Goal: Transaction & Acquisition: Purchase product/service

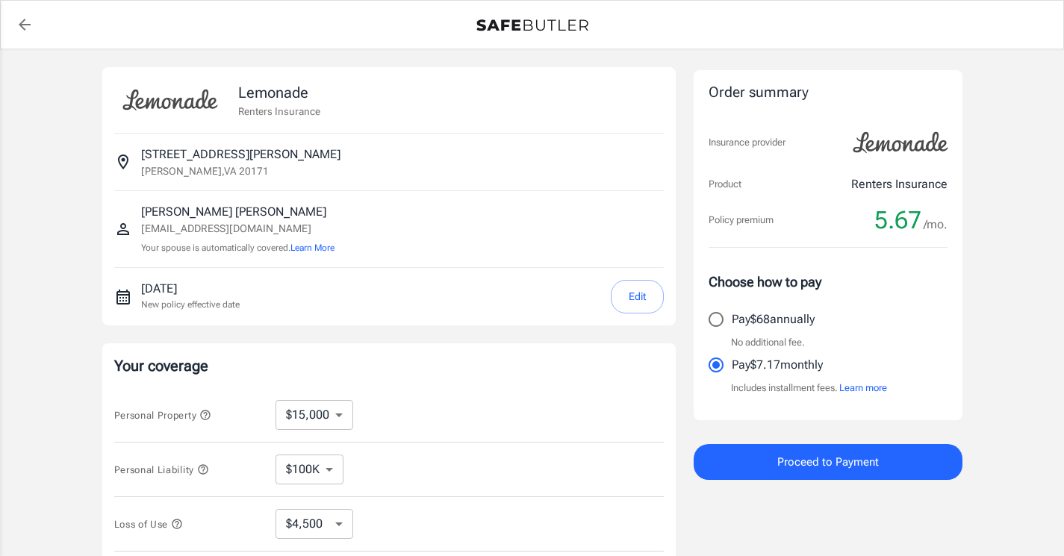
select select "15000"
select select "500"
click at [714, 333] on input "Pay $68 annually" at bounding box center [716, 319] width 31 height 31
radio input "true"
click at [672, 297] on div "Lemonade Renters Insurance [STREET_ADDRESS][PERSON_NAME] [PERSON_NAME] [EMAIL_A…" at bounding box center [389, 196] width 574 height 258
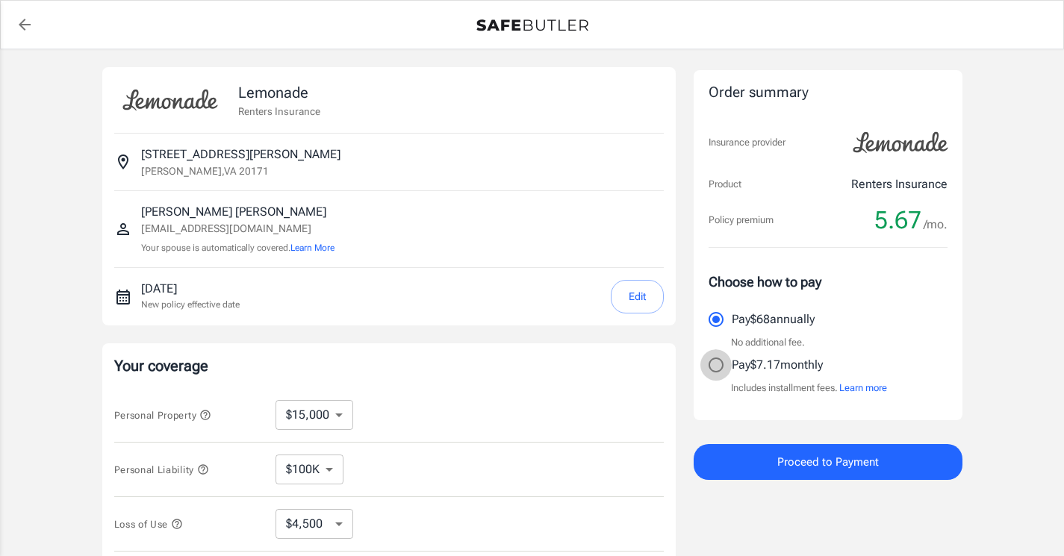
click at [715, 367] on input "Pay $7.17 monthly" at bounding box center [716, 365] width 31 height 31
radio input "true"
click at [718, 323] on input "Pay $68 annually" at bounding box center [716, 319] width 31 height 31
radio input "true"
click at [146, 99] on img at bounding box center [170, 100] width 112 height 42
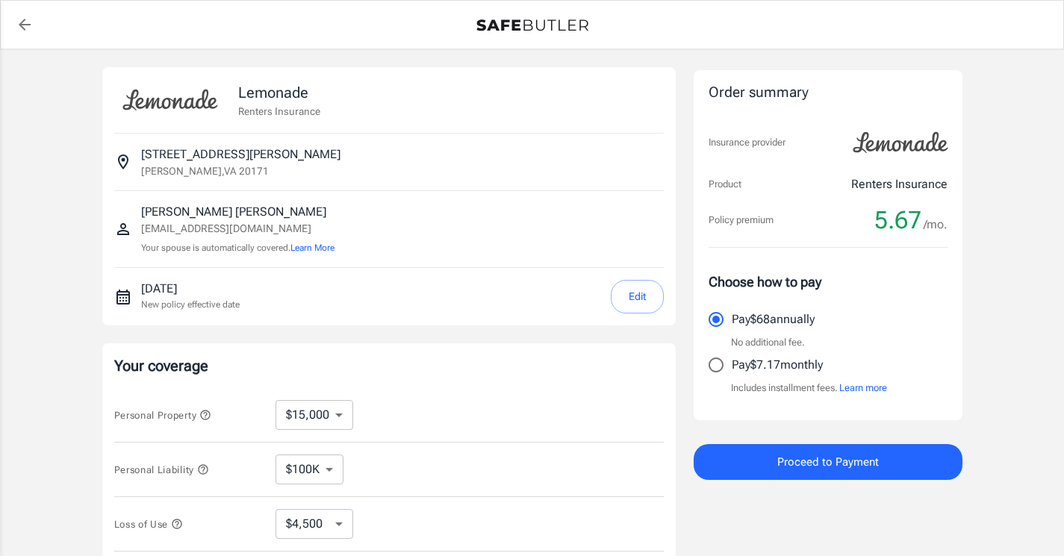
click at [264, 102] on p "Lemonade" at bounding box center [279, 92] width 82 height 22
click at [577, 223] on div "[PERSON_NAME] [EMAIL_ADDRESS][DOMAIN_NAME] Your spouse is automatically covered…" at bounding box center [389, 229] width 550 height 52
click at [749, 450] on button "Proceed to Payment" at bounding box center [828, 462] width 269 height 36
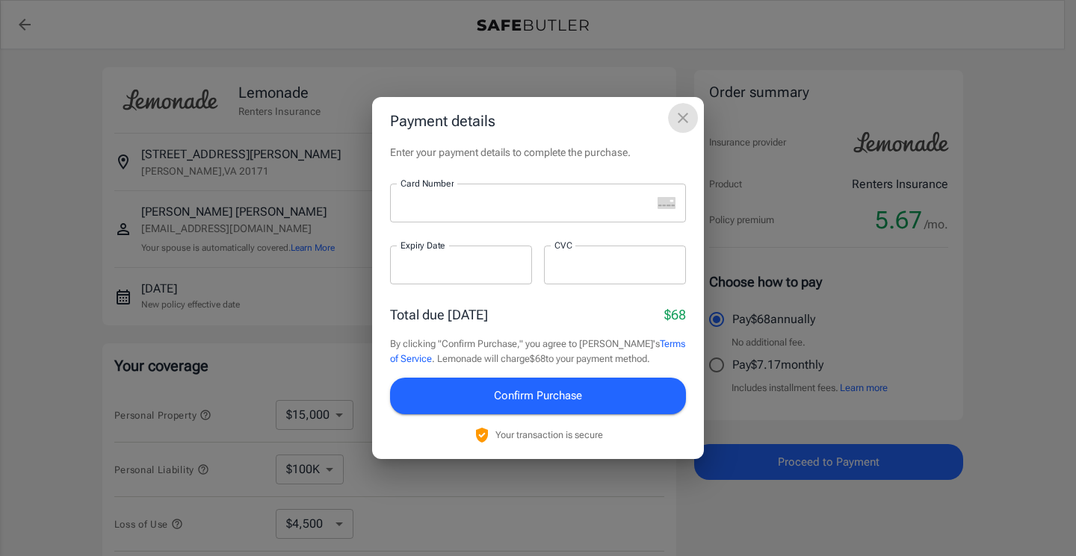
click at [680, 116] on icon "close" at bounding box center [682, 118] width 10 height 10
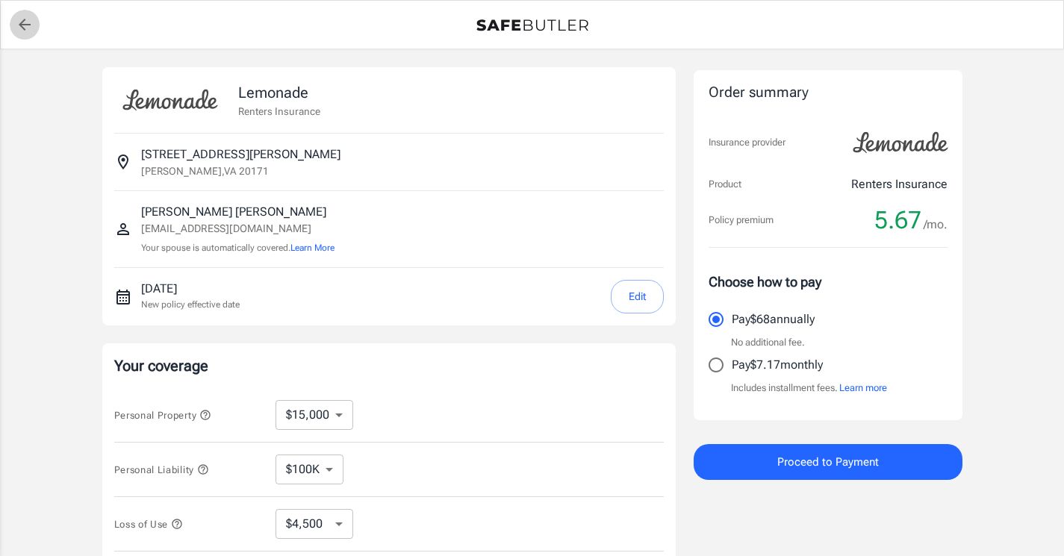
click at [21, 24] on icon "back to quotes" at bounding box center [25, 25] width 12 height 12
